Goal: Task Accomplishment & Management: Use online tool/utility

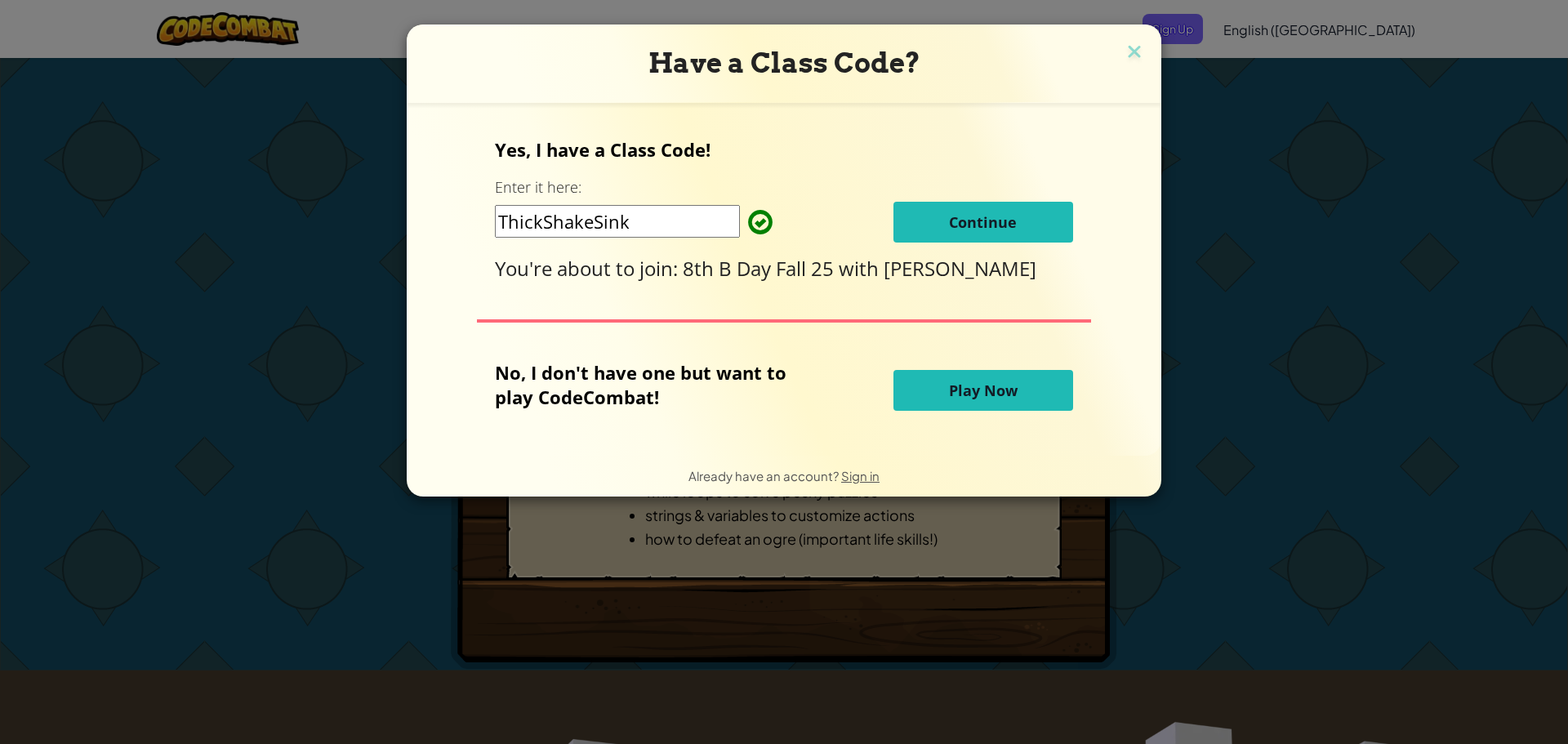
drag, startPoint x: 1016, startPoint y: 208, endPoint x: 1012, endPoint y: 216, distance: 8.9
click at [1012, 216] on button "Continue" at bounding box center [983, 222] width 180 height 41
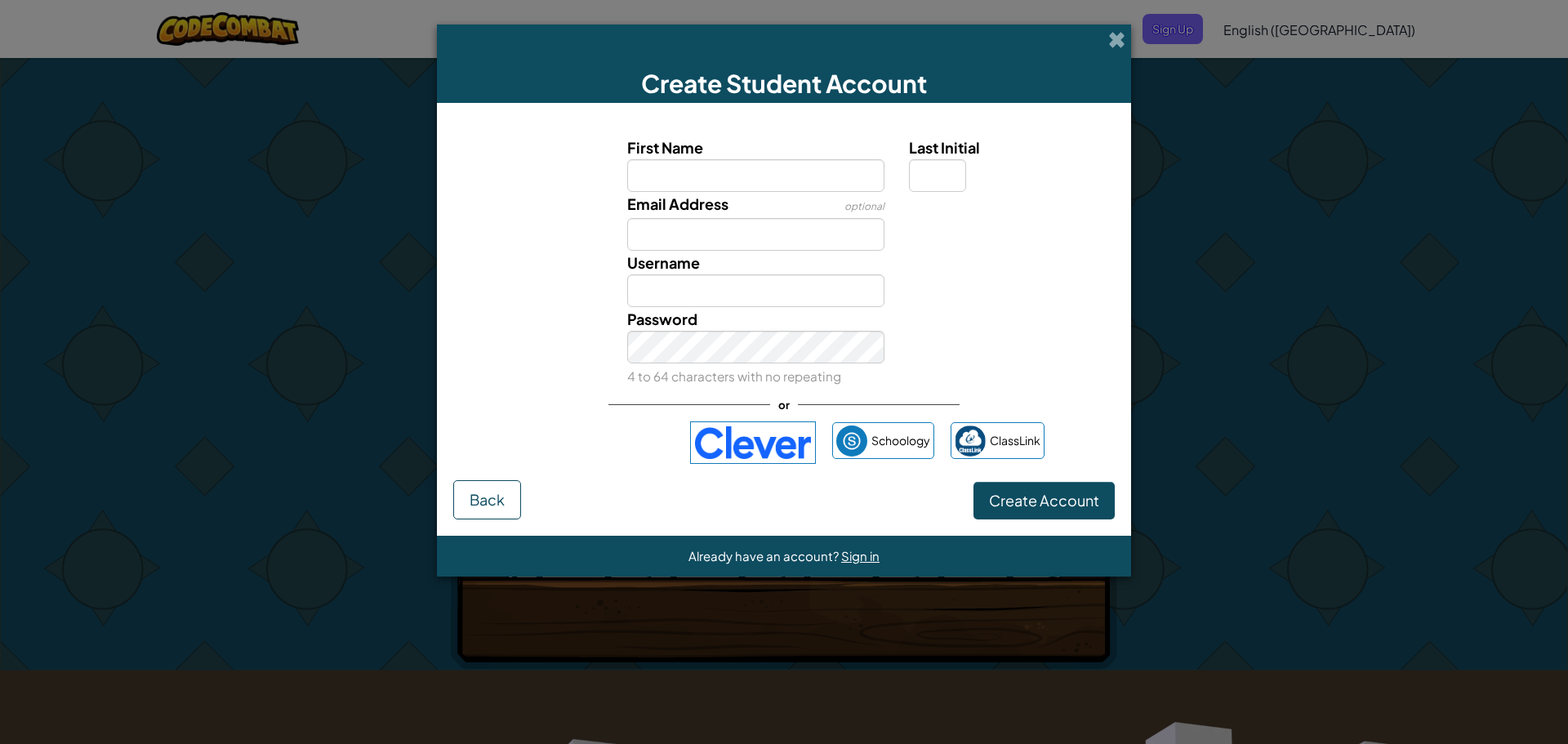
drag, startPoint x: 801, startPoint y: 421, endPoint x: 804, endPoint y: 412, distance: 9.5
click at [805, 412] on div "First Name Last Initial Email Address optional Username Password 4 to 64 charac…" at bounding box center [784, 299] width 661 height 361
click at [798, 433] on img at bounding box center [752, 443] width 126 height 43
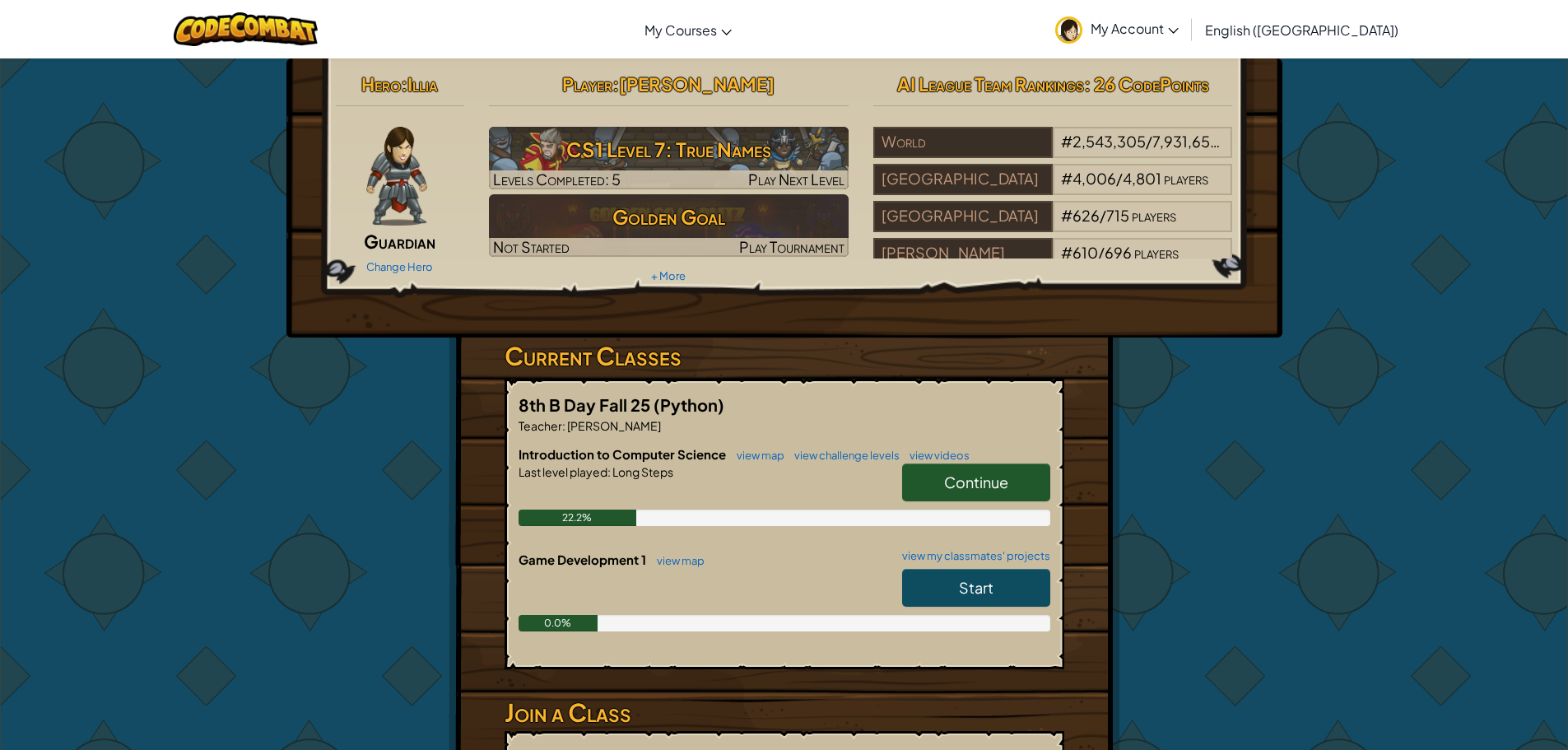
click at [948, 481] on span "Continue" at bounding box center [977, 481] width 65 height 19
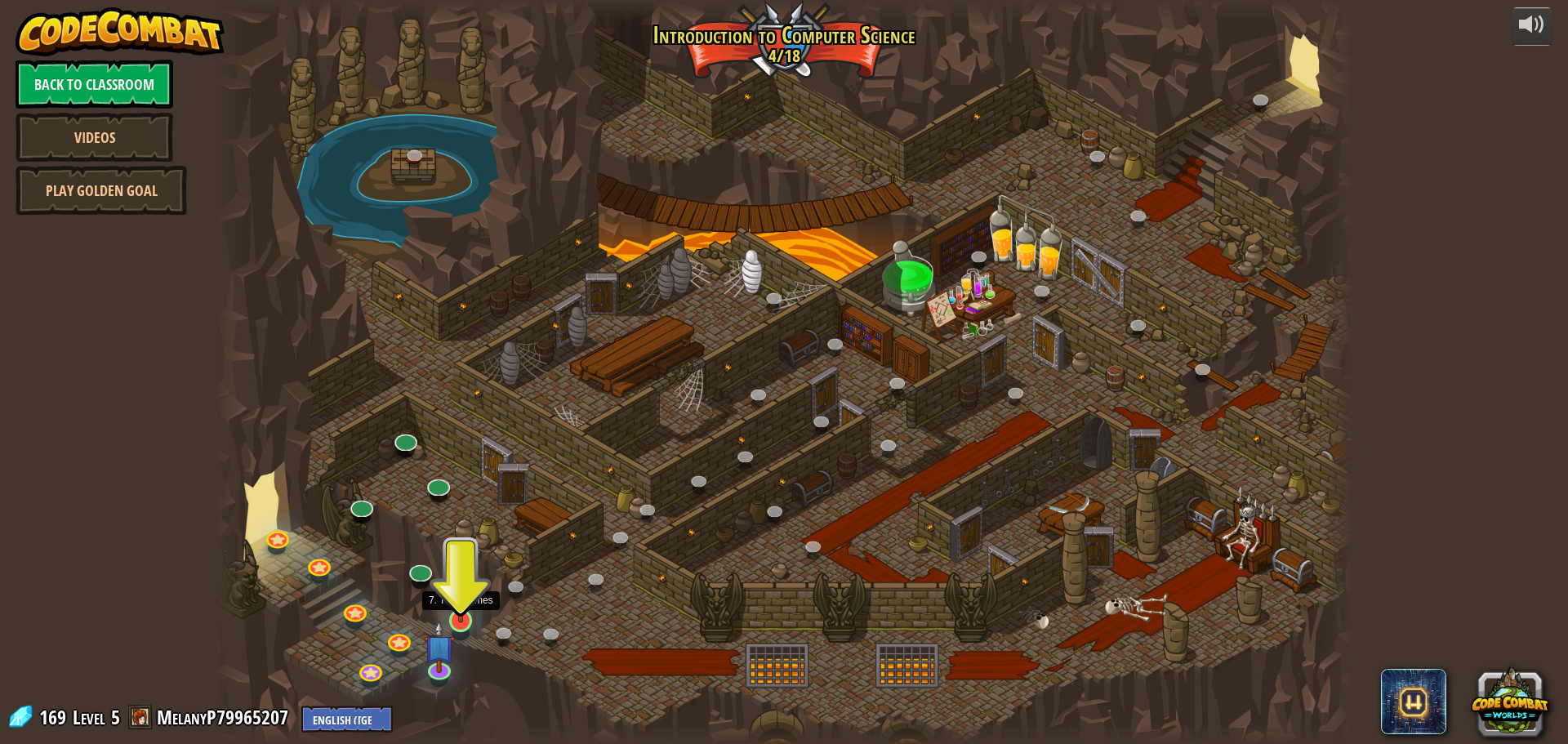
click at [462, 606] on img at bounding box center [460, 588] width 30 height 70
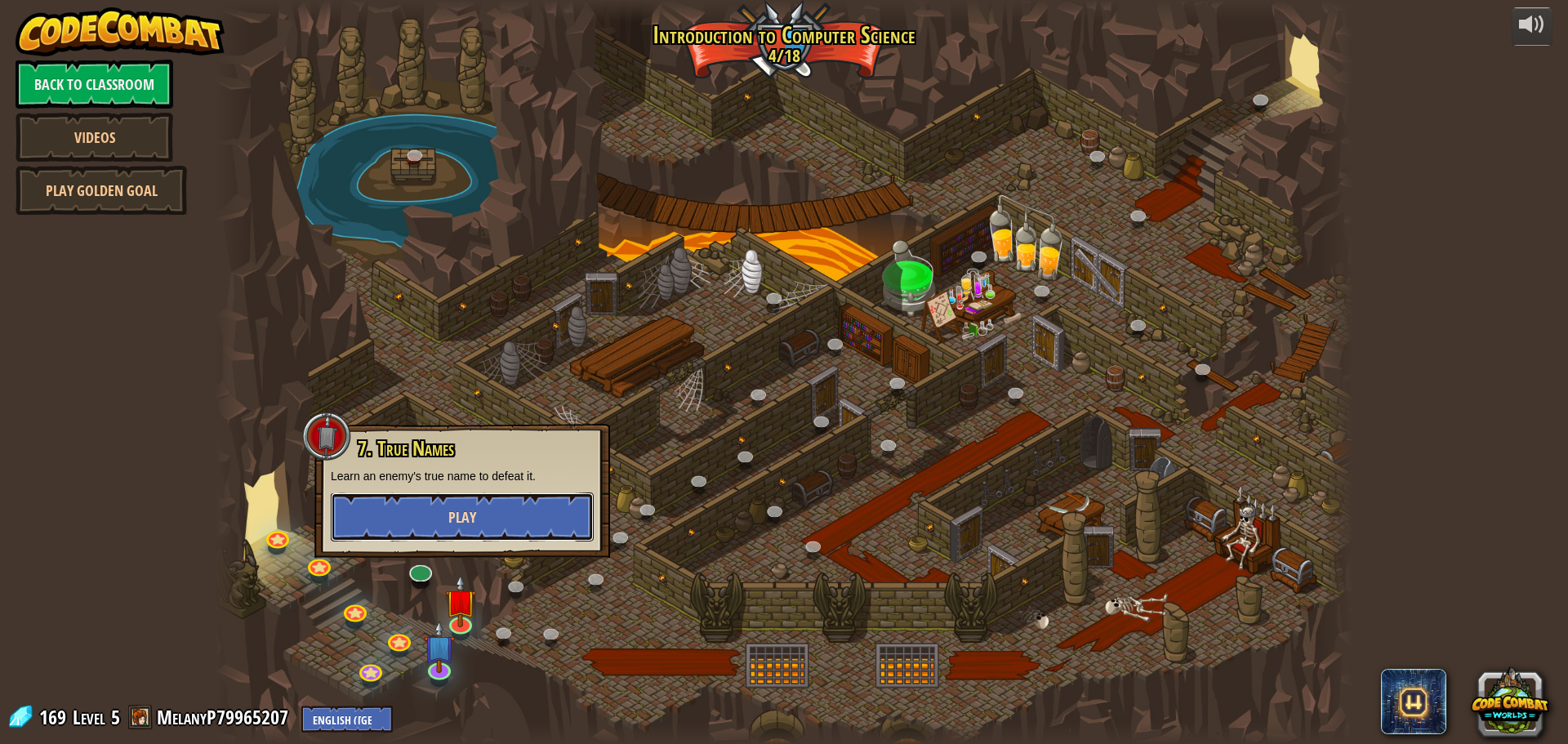
click at [450, 535] on button "Play" at bounding box center [462, 517] width 263 height 49
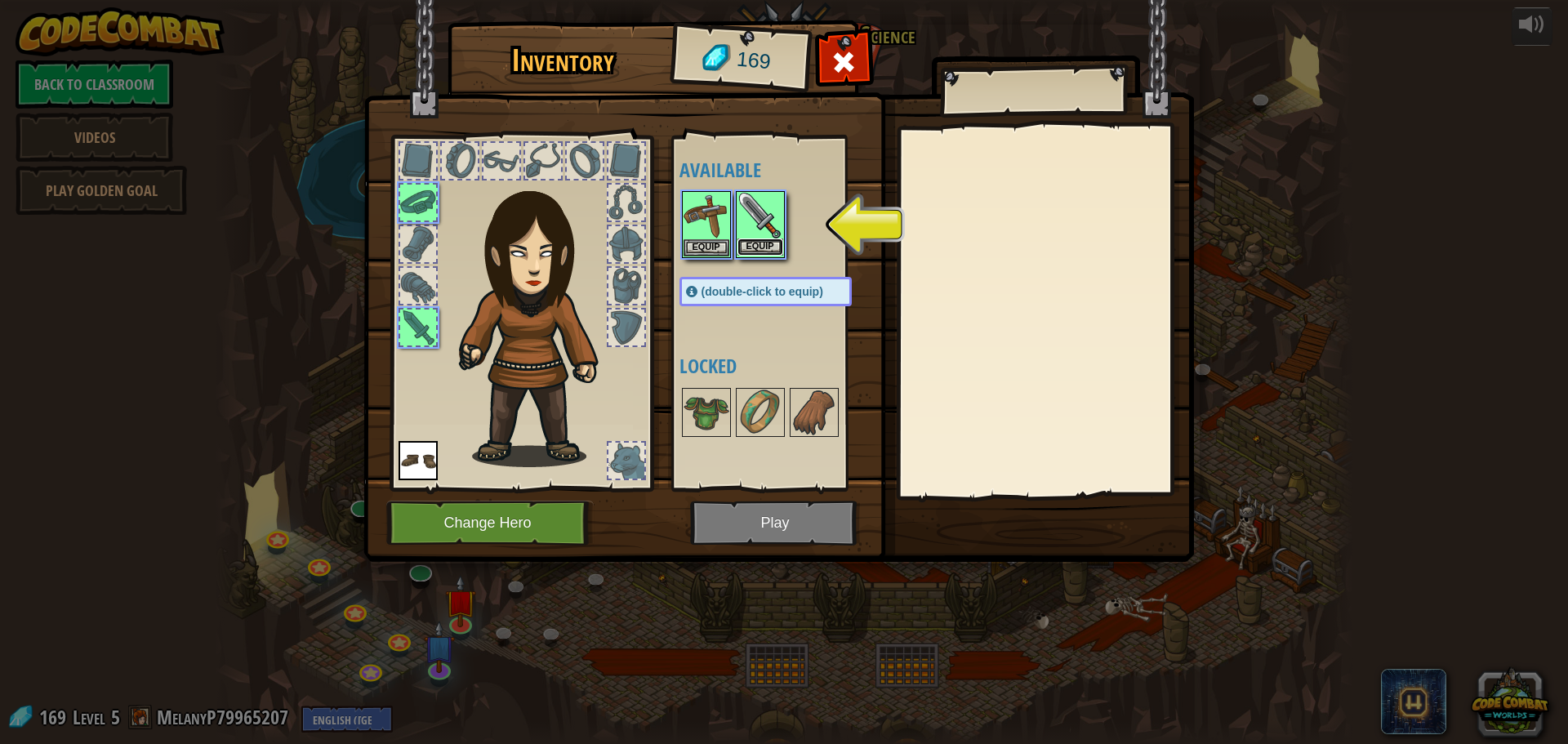
click at [757, 249] on button "Equip" at bounding box center [761, 247] width 46 height 17
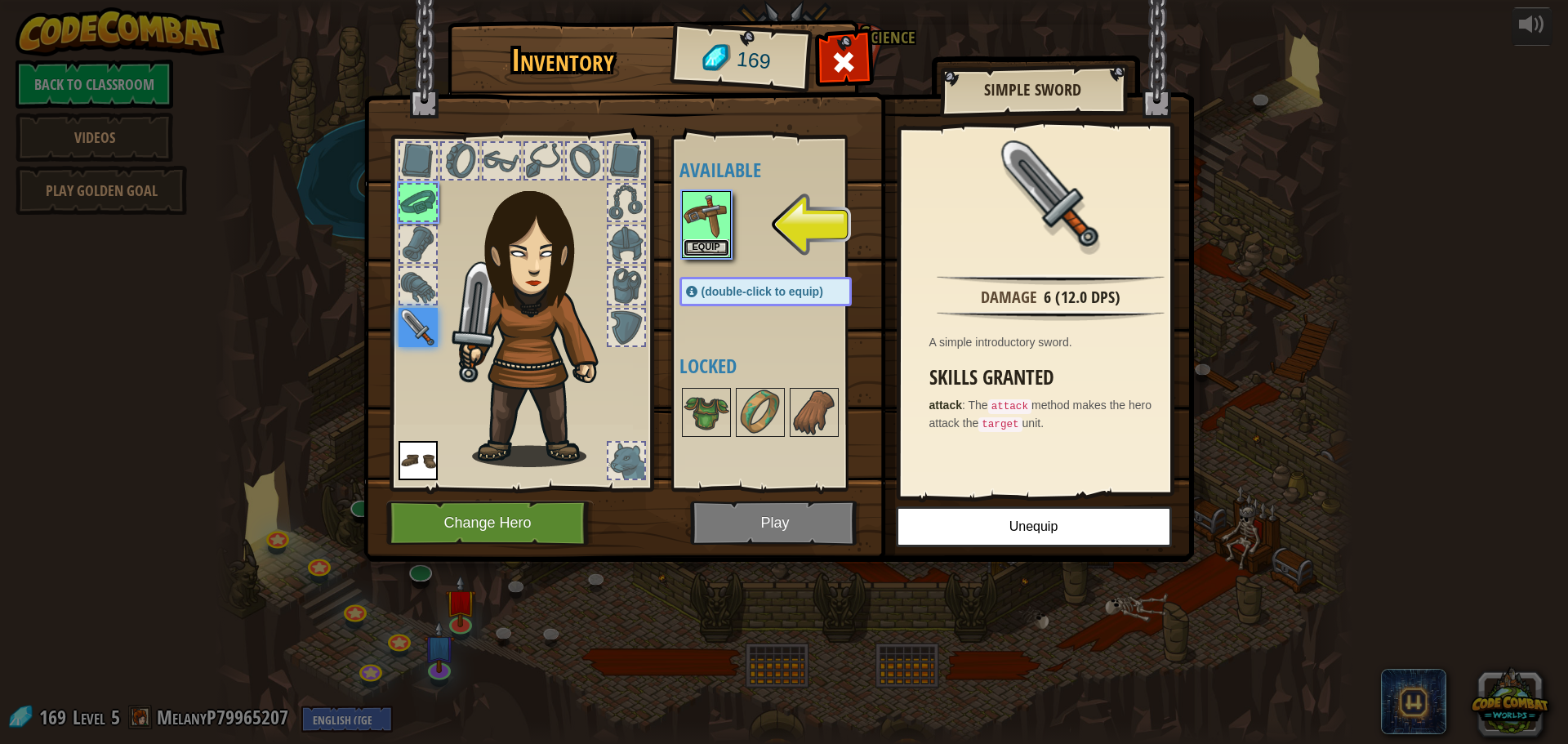
drag, startPoint x: 702, startPoint y: 241, endPoint x: 701, endPoint y: 251, distance: 10.0
click at [703, 247] on button "Equip" at bounding box center [706, 248] width 46 height 17
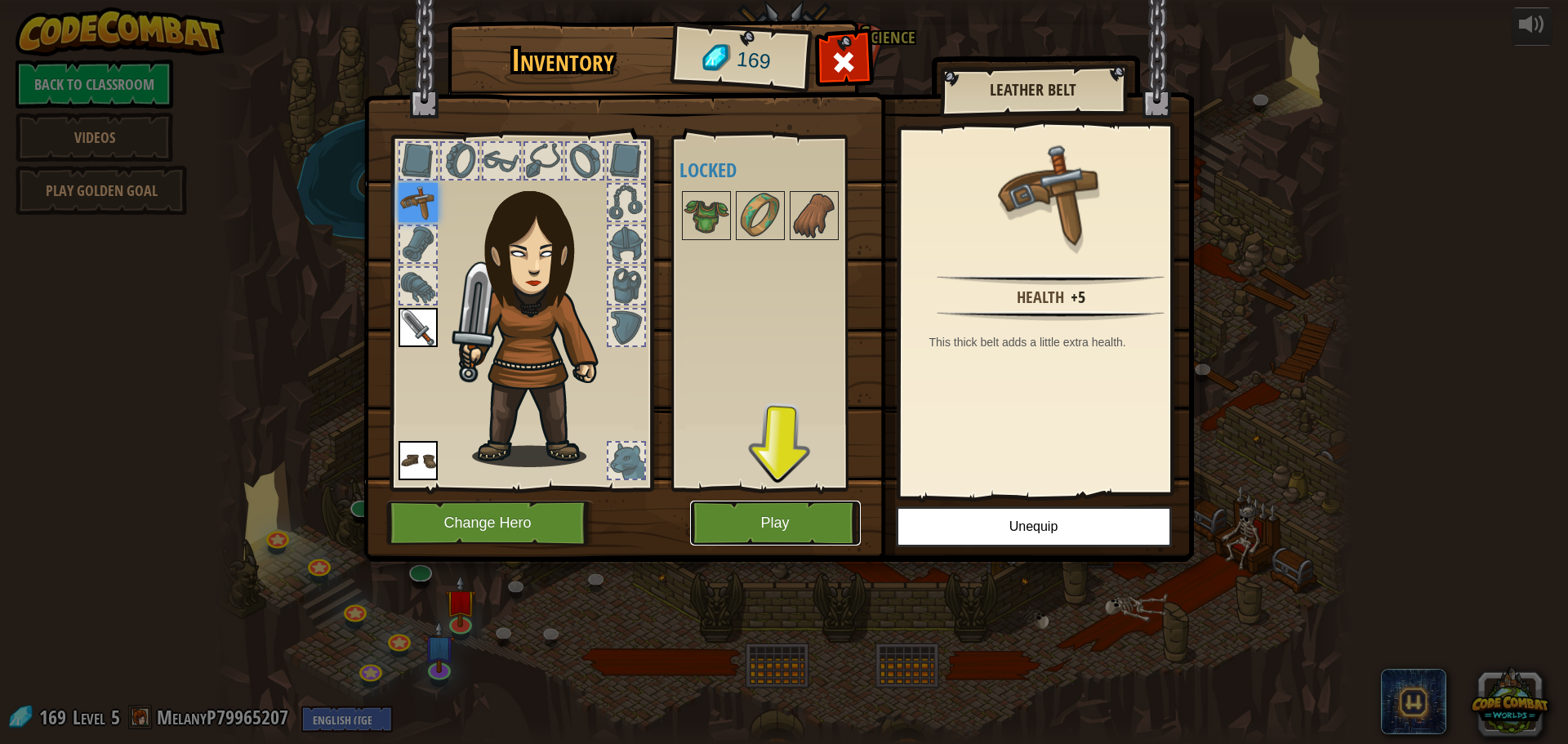
click at [770, 526] on button "Play" at bounding box center [775, 523] width 171 height 45
